Goal: Check status: Check status

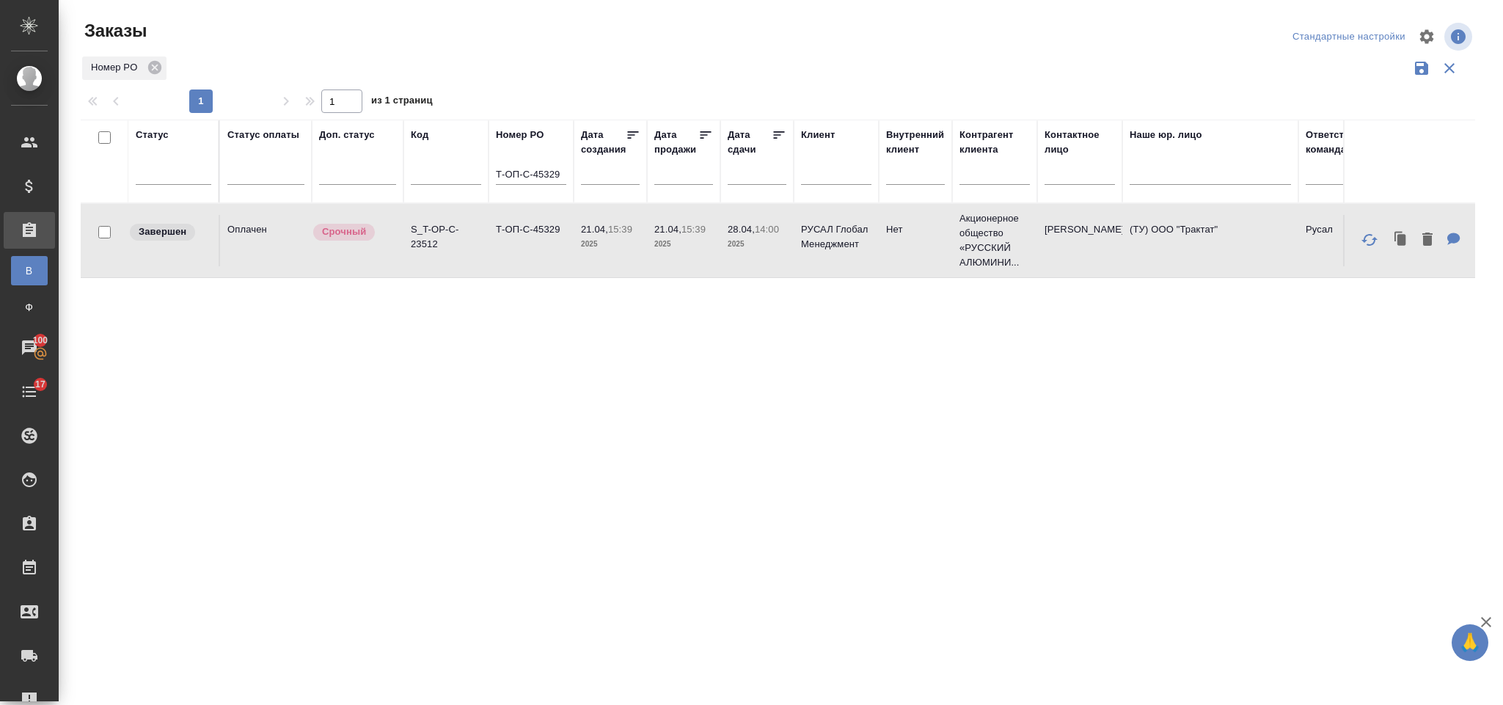
click at [537, 241] on td "Т-ОП-С-45329" at bounding box center [531, 240] width 85 height 51
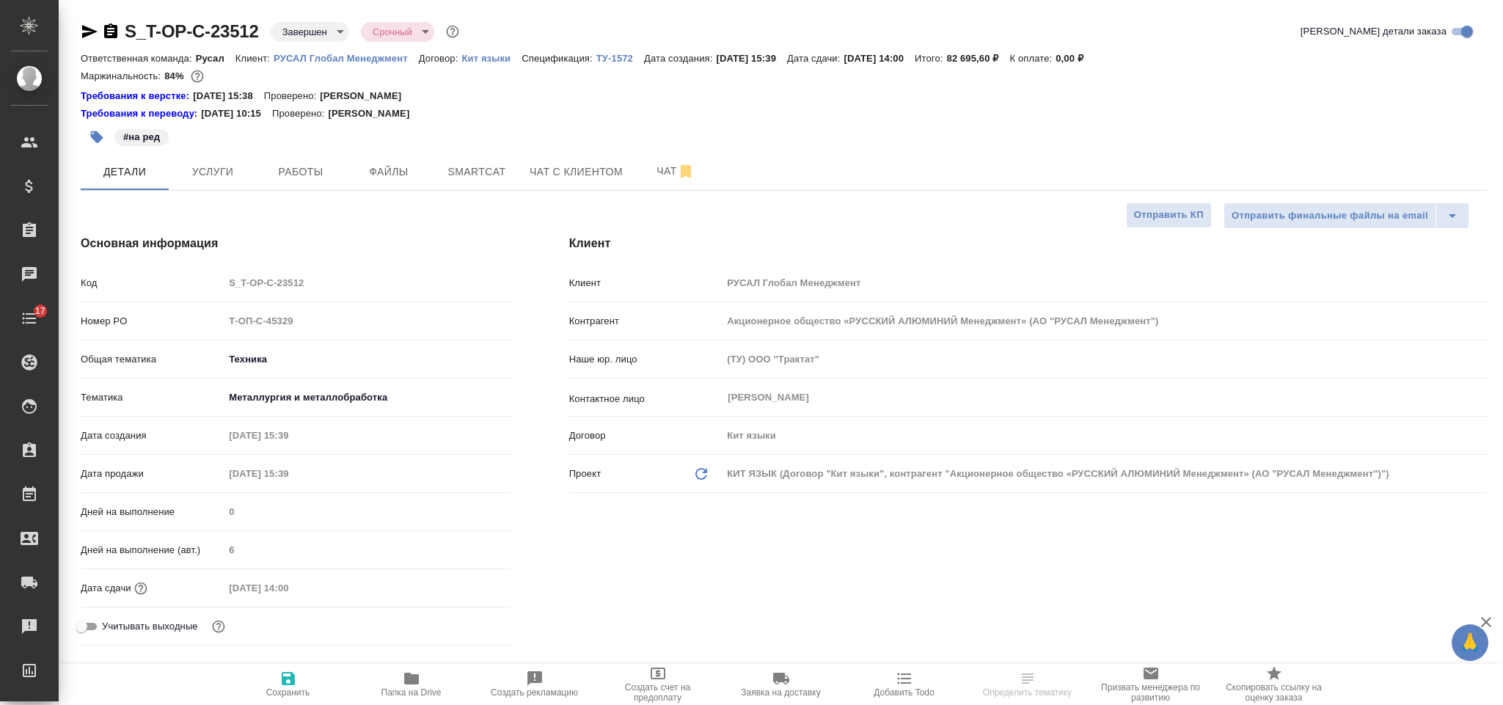
select select "RU"
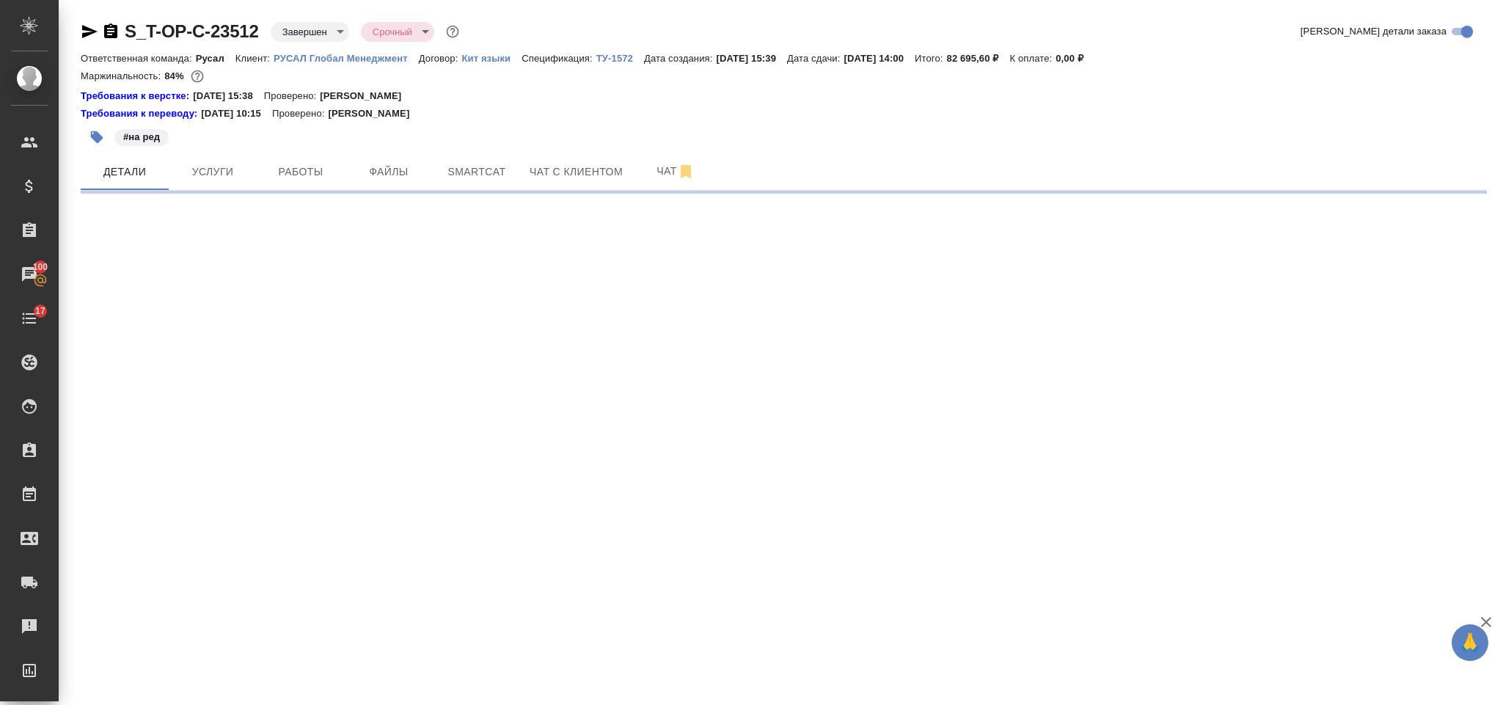
select select "RU"
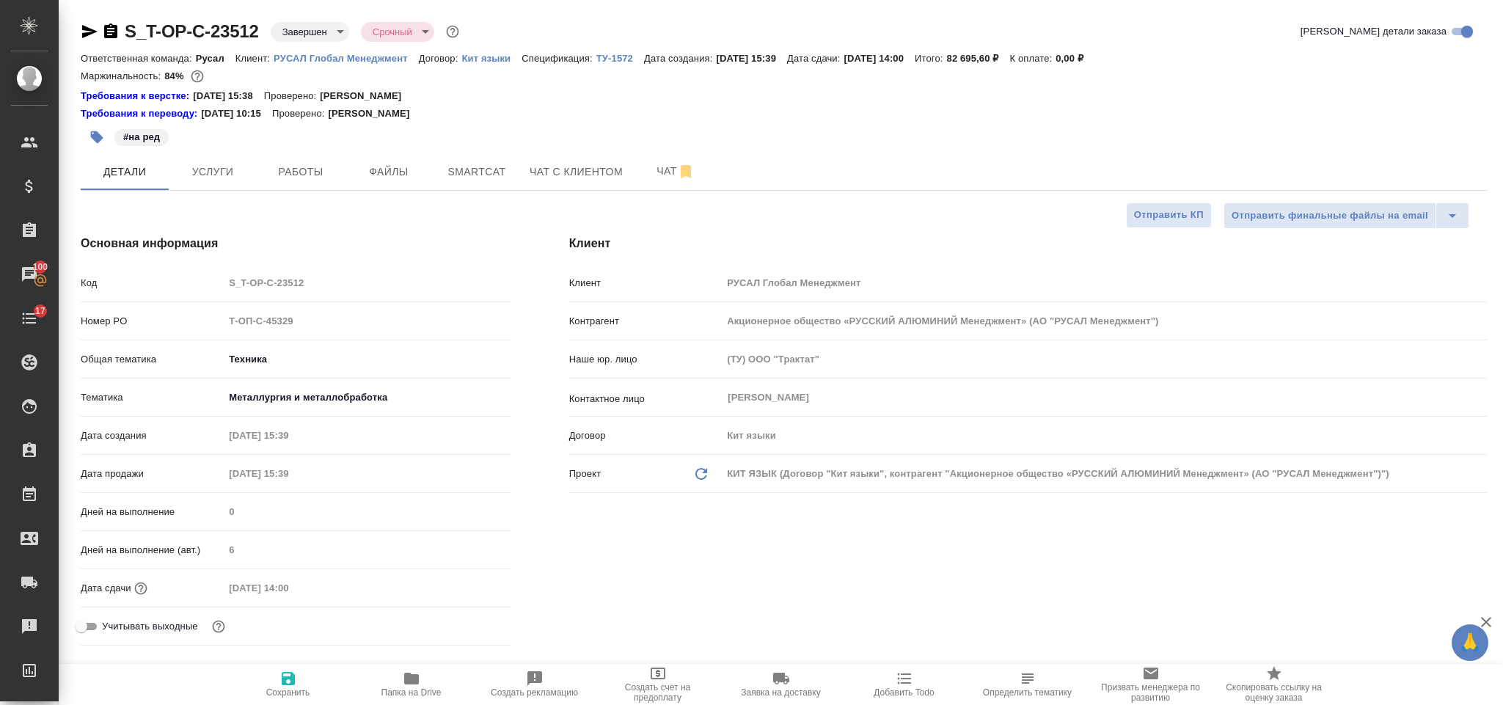
type textarea "x"
click at [478, 170] on span "Smartcat" at bounding box center [477, 172] width 70 height 18
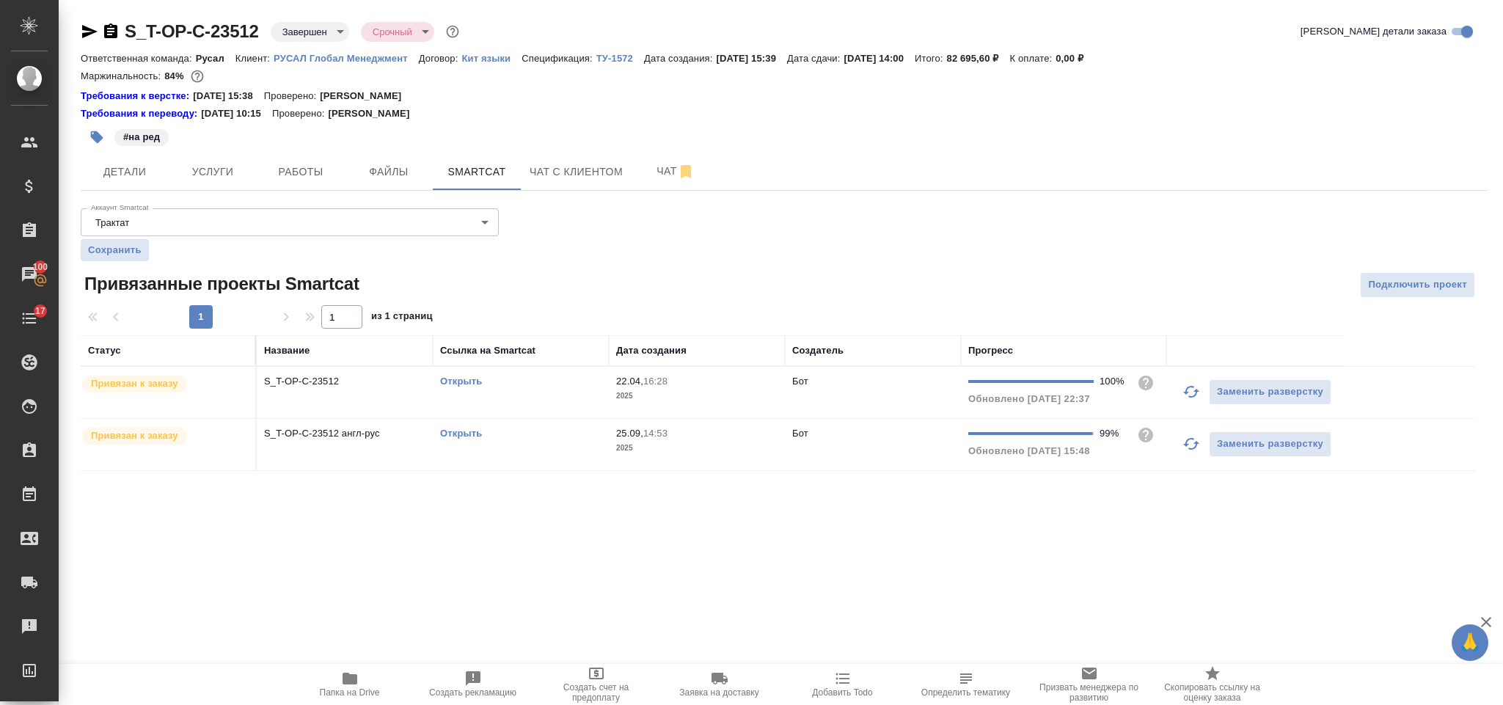
click at [463, 387] on link "Открыть" at bounding box center [461, 381] width 42 height 11
click at [453, 436] on link "Открыть" at bounding box center [461, 433] width 42 height 11
